Goal: Task Accomplishment & Management: Use online tool/utility

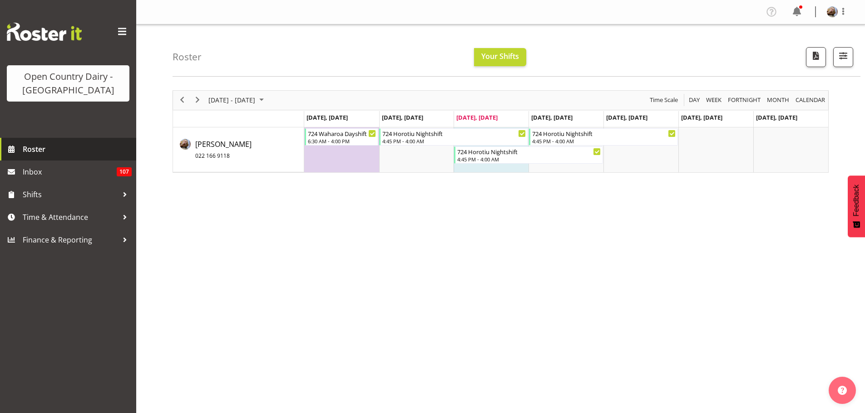
click at [38, 150] on span "Roster" at bounding box center [77, 150] width 109 height 14
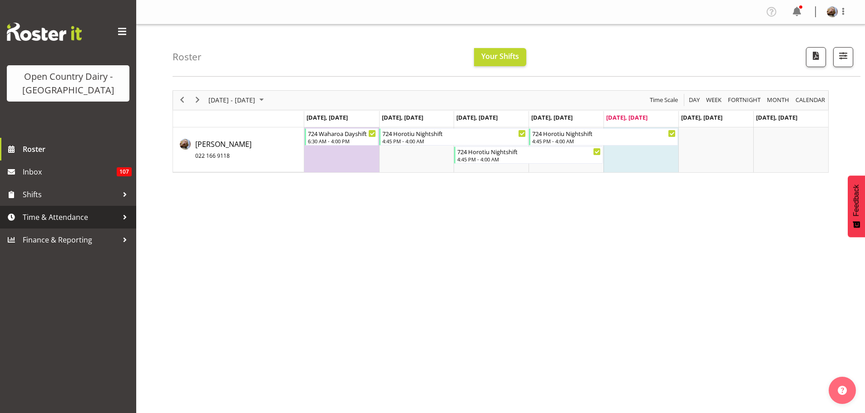
click at [99, 217] on span "Time & Attendance" at bounding box center [70, 218] width 95 height 14
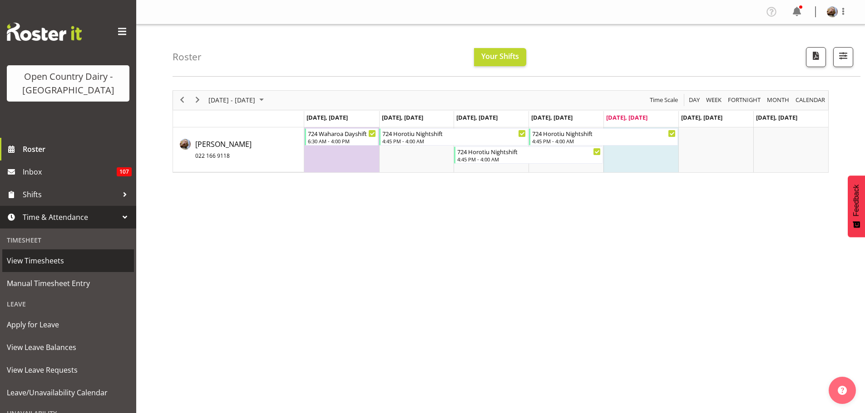
click at [46, 261] on span "View Timesheets" at bounding box center [68, 261] width 123 height 14
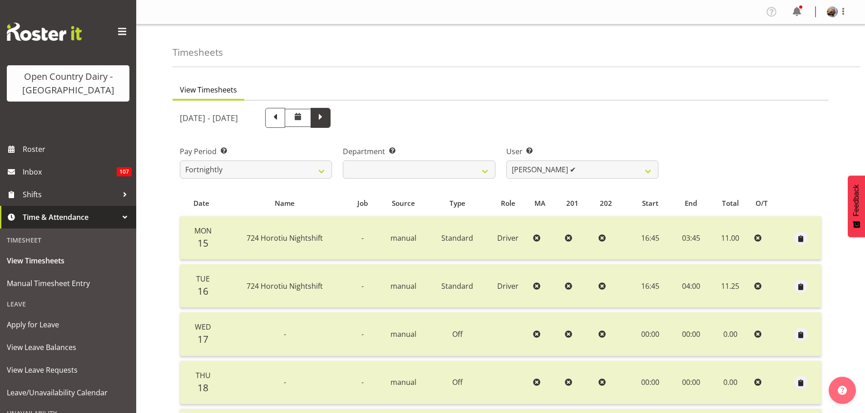
click at [326, 119] on span at bounding box center [321, 117] width 12 height 12
select select
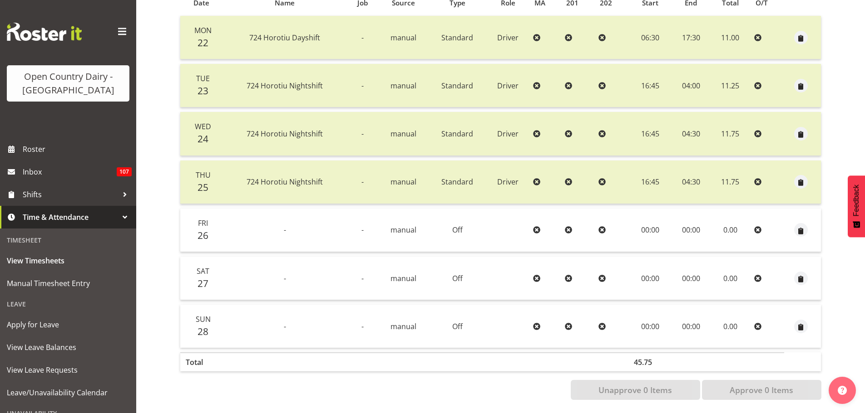
scroll to position [208, 0]
